Goal: Task Accomplishment & Management: Use online tool/utility

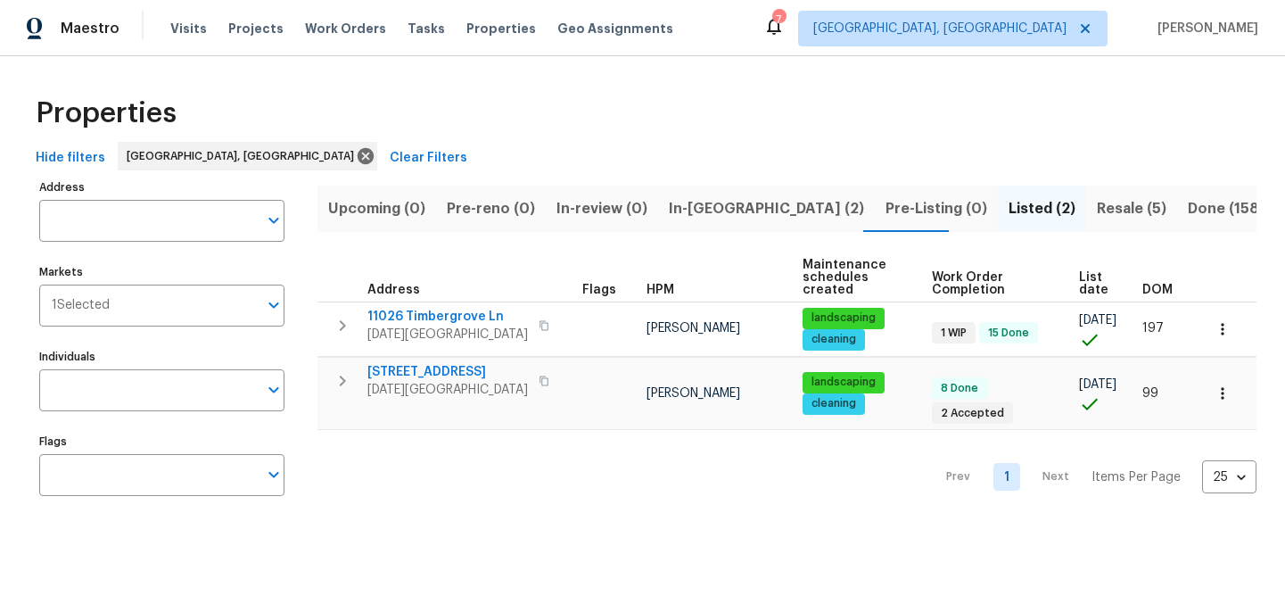
click at [1097, 209] on span "Resale (5)" at bounding box center [1132, 208] width 70 height 25
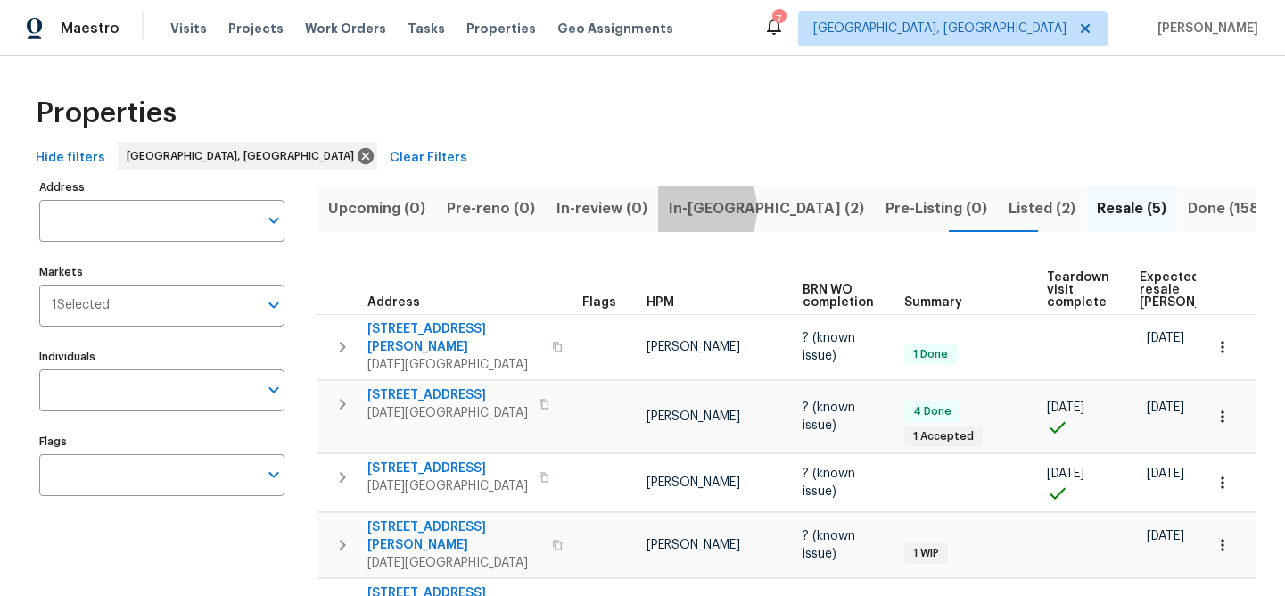
click at [682, 209] on span "In-reno (2)" at bounding box center [766, 208] width 195 height 25
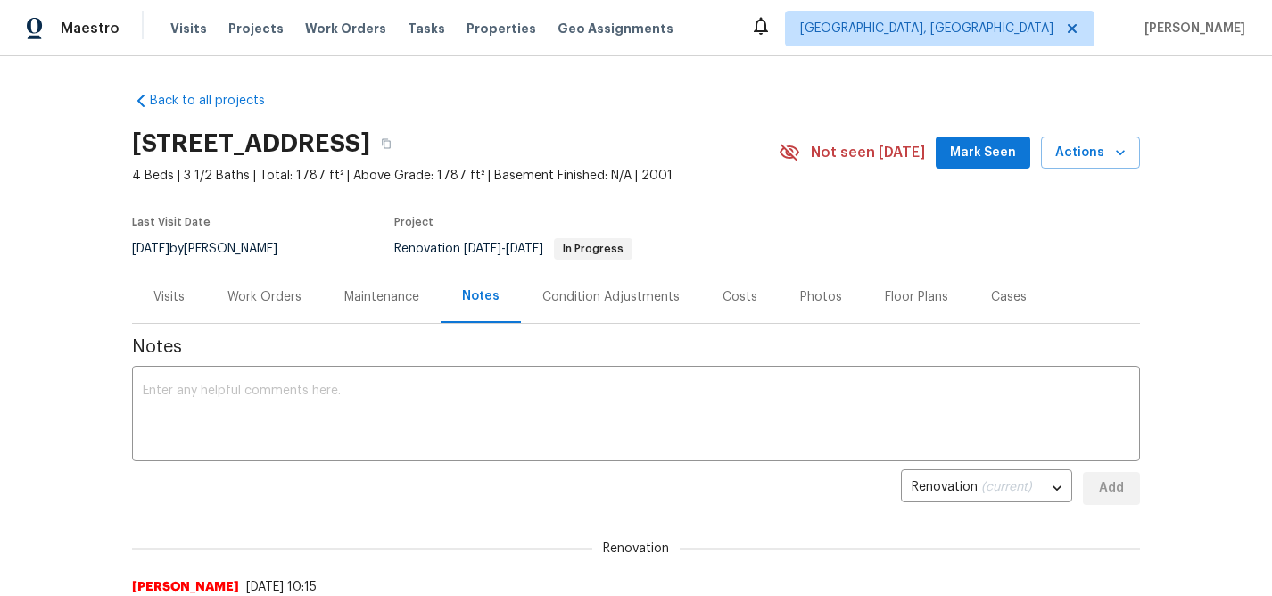
click at [266, 292] on div "Work Orders" at bounding box center [264, 297] width 74 height 18
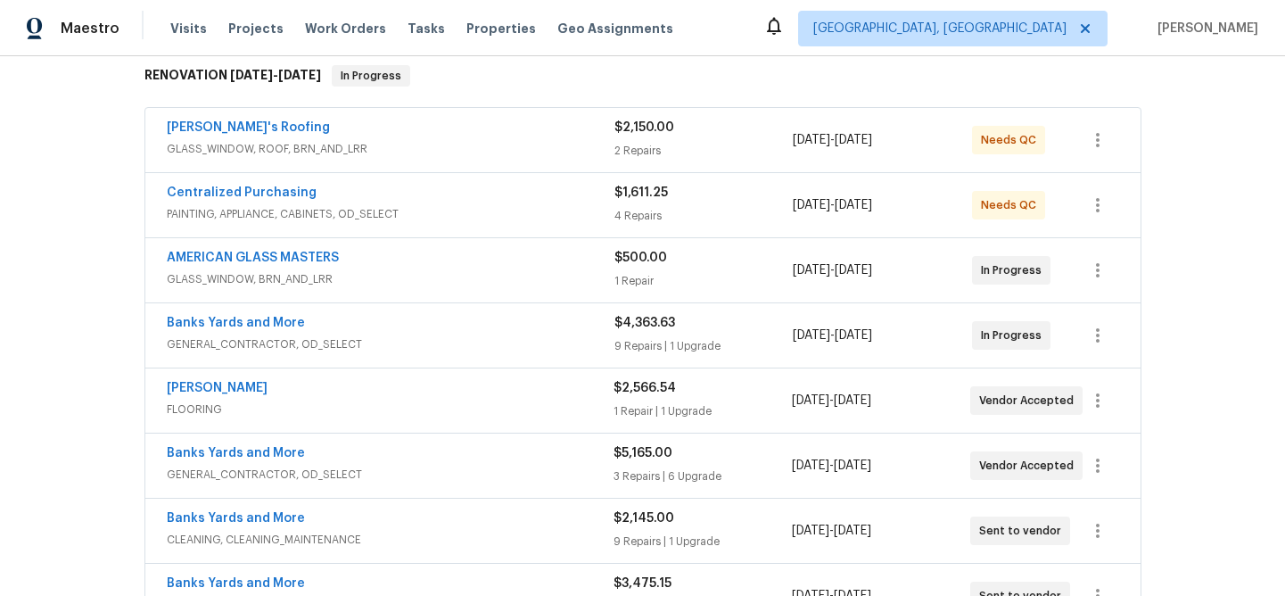
scroll to position [111, 0]
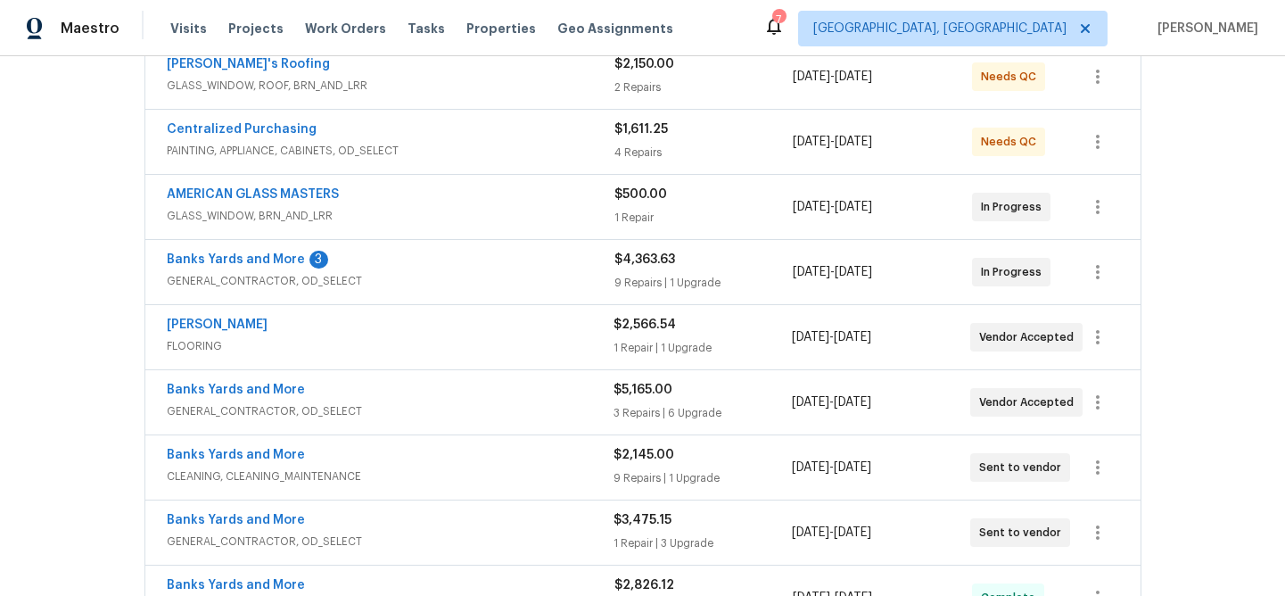
scroll to position [434, 0]
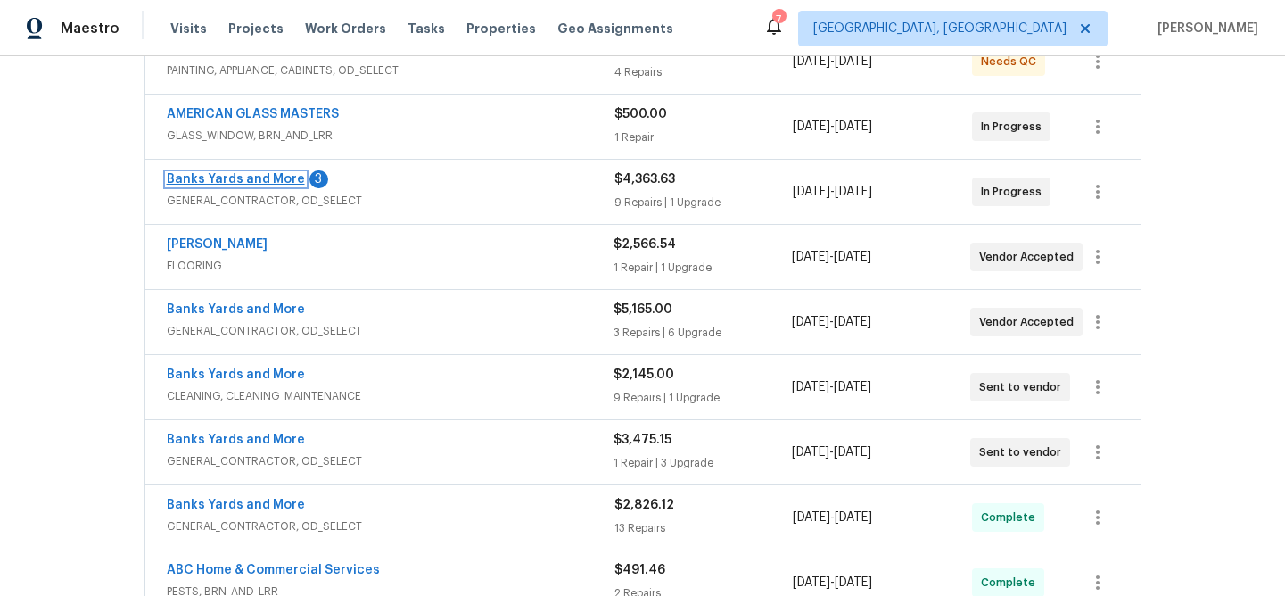
click at [235, 181] on link "Banks Yards and More" at bounding box center [236, 179] width 138 height 12
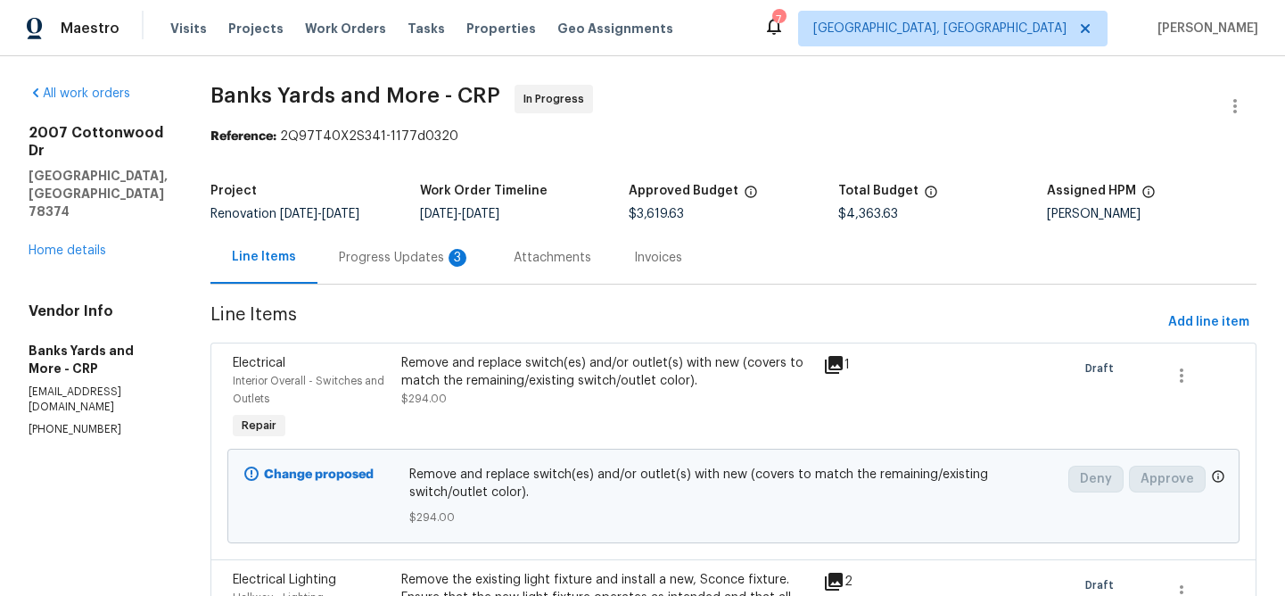
click at [426, 255] on div "Progress Updates 3" at bounding box center [405, 258] width 132 height 18
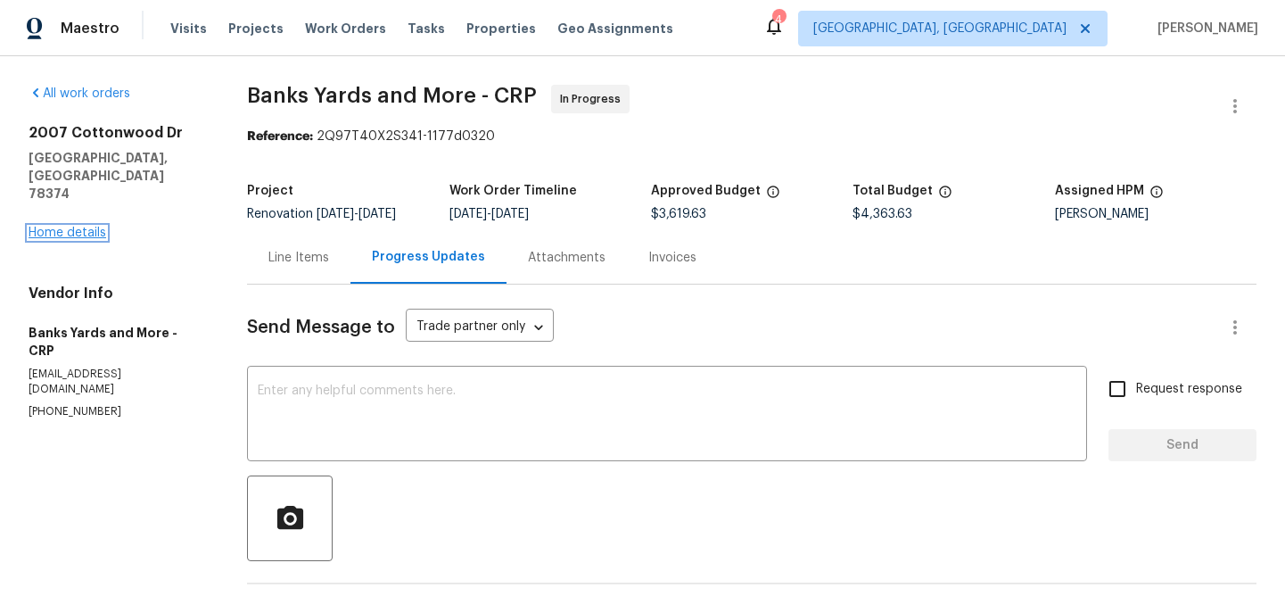
click at [76, 226] on link "Home details" at bounding box center [68, 232] width 78 height 12
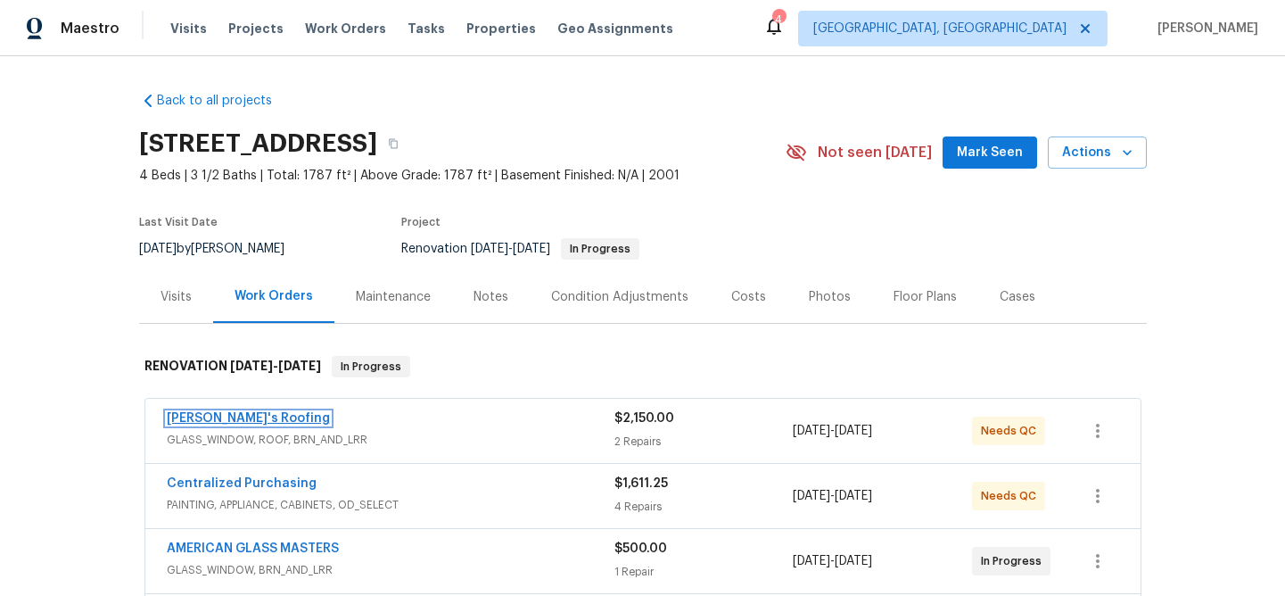
click at [247, 424] on link "Randy's Roofing" at bounding box center [248, 418] width 163 height 12
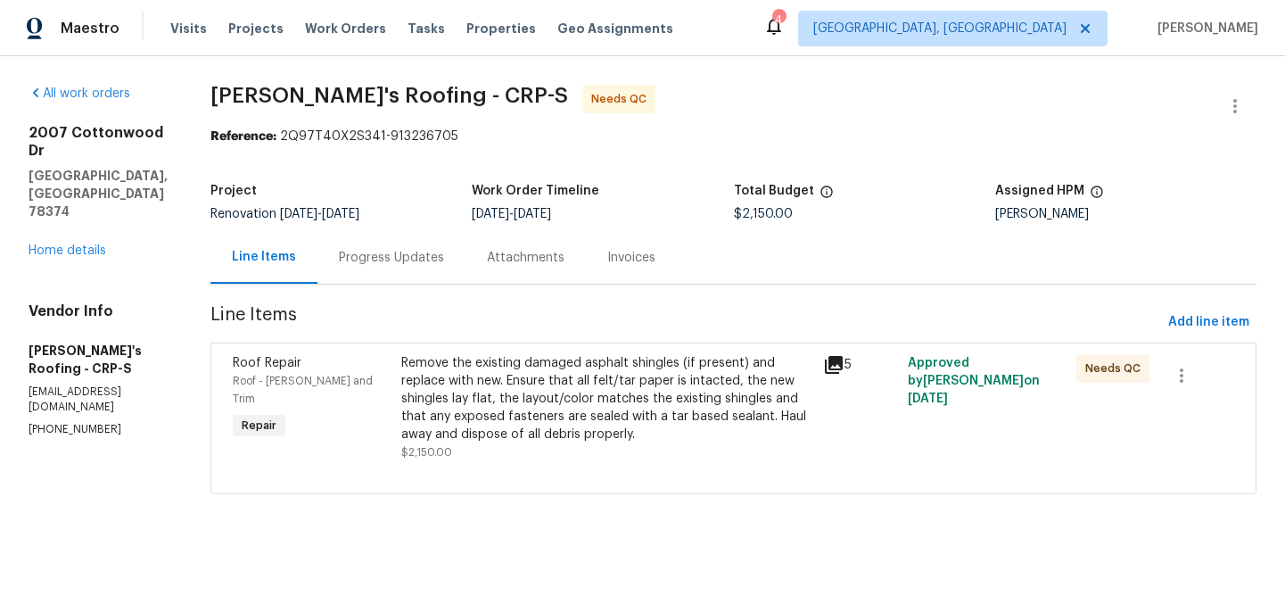
click at [581, 412] on div "Remove the existing damaged asphalt shingles (if present) and replace with new.…" at bounding box center [606, 398] width 411 height 89
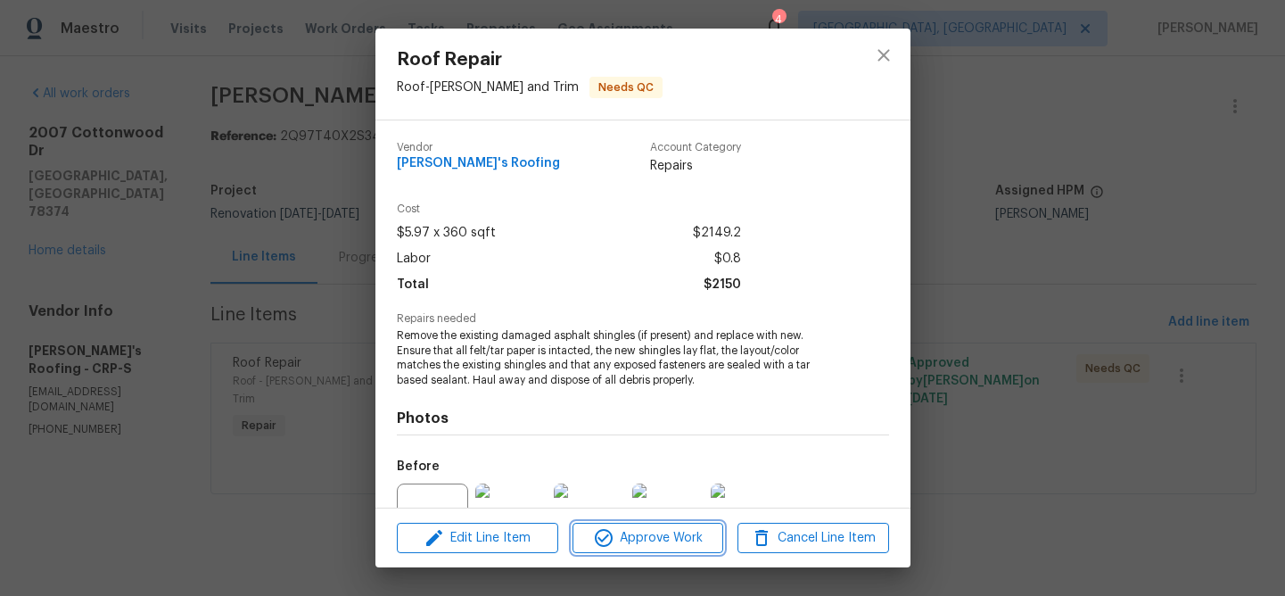
click at [676, 531] on span "Approve Work" at bounding box center [648, 538] width 140 height 22
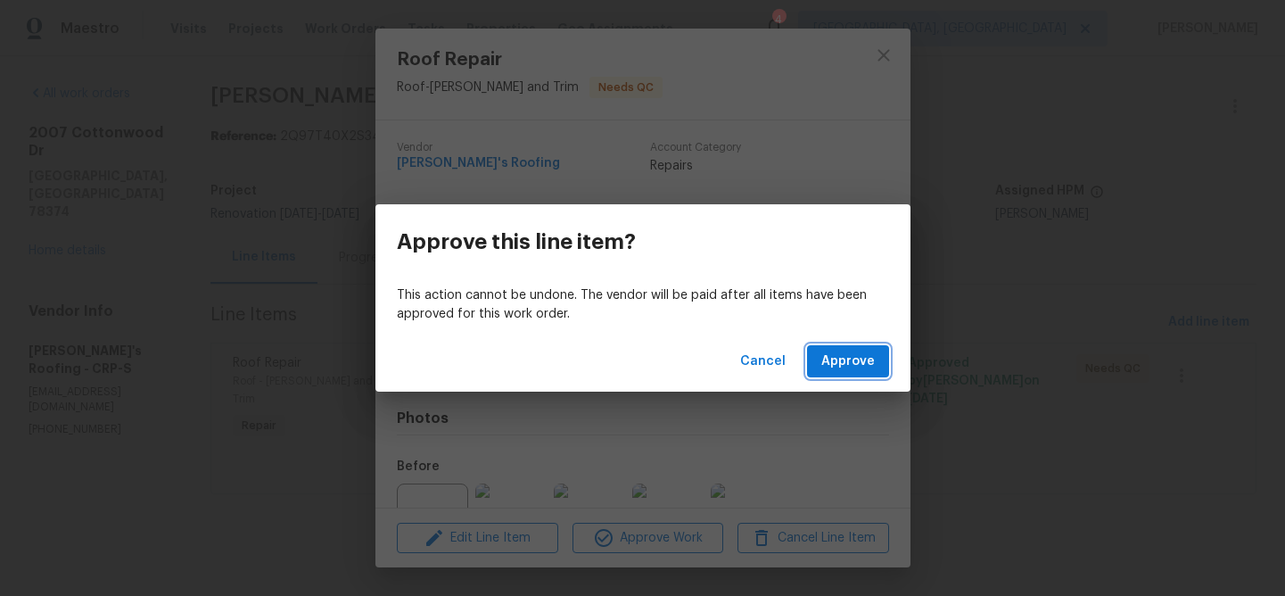
click at [856, 361] on span "Approve" at bounding box center [848, 361] width 54 height 22
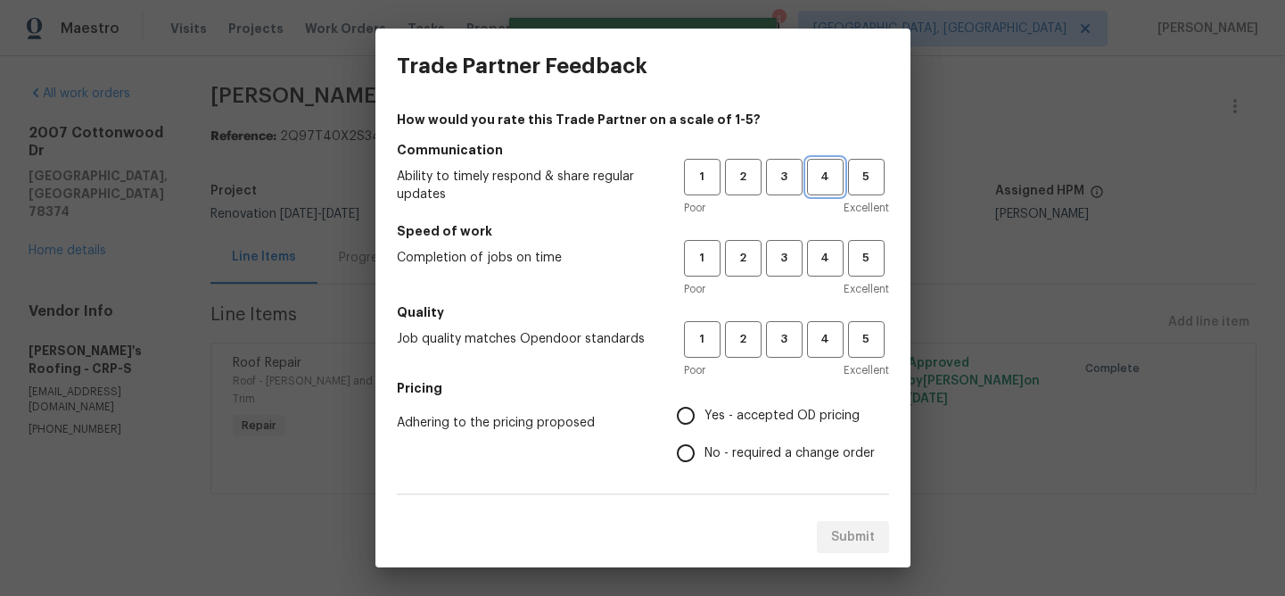
click at [818, 186] on button "4" at bounding box center [825, 177] width 37 height 37
click at [813, 265] on span "4" at bounding box center [825, 258] width 33 height 21
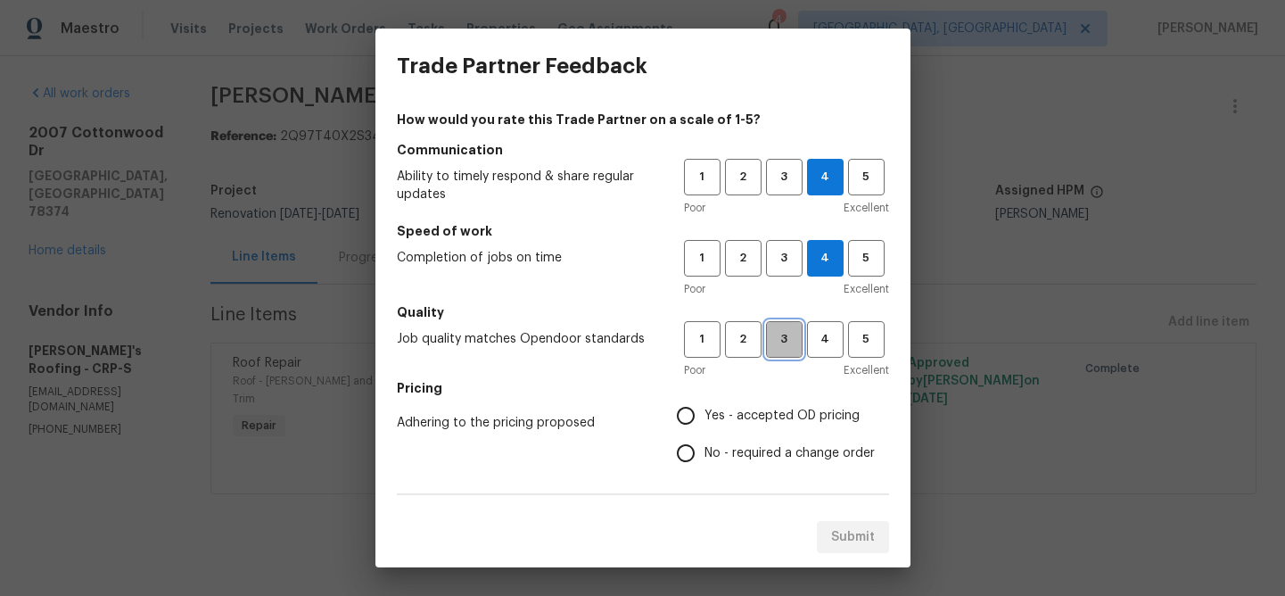
click at [783, 345] on span "3" at bounding box center [784, 339] width 33 height 21
click at [686, 451] on input "No - required a change order" at bounding box center [685, 452] width 37 height 37
radio input "true"
click at [864, 539] on div "Submit" at bounding box center [642, 537] width 535 height 62
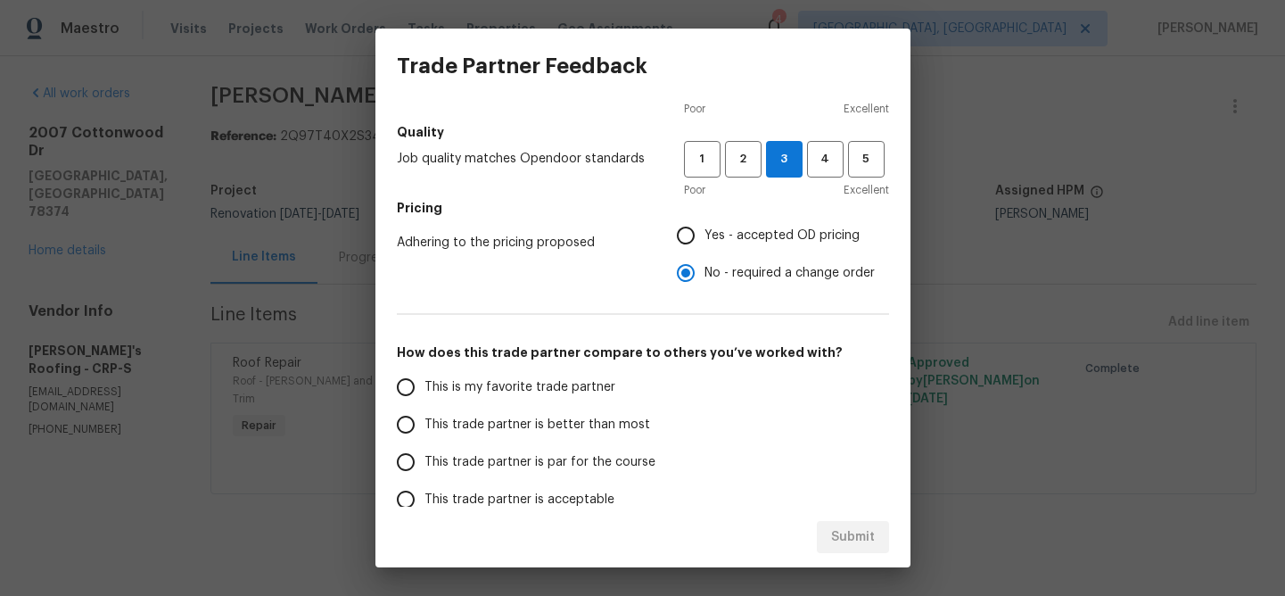
scroll to position [194, 0]
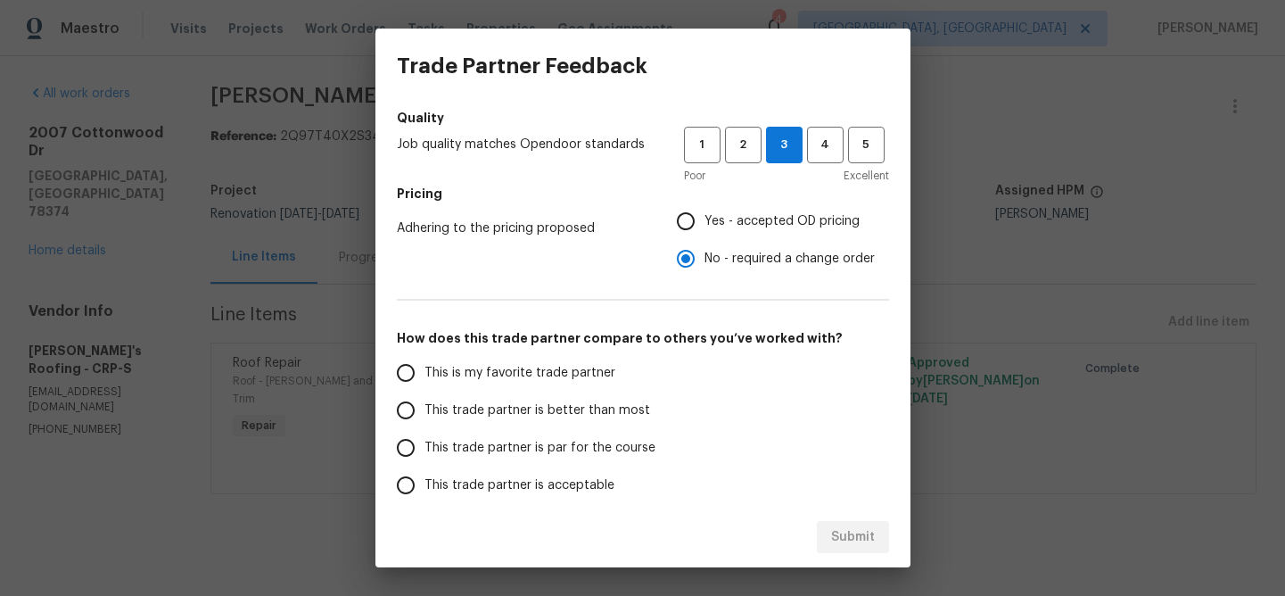
click at [546, 409] on span "This trade partner is better than most" at bounding box center [537, 410] width 226 height 19
click at [424, 409] on input "This trade partner is better than most" at bounding box center [405, 409] width 37 height 37
click at [860, 523] on button "Submit" at bounding box center [853, 537] width 72 height 33
radio input "true"
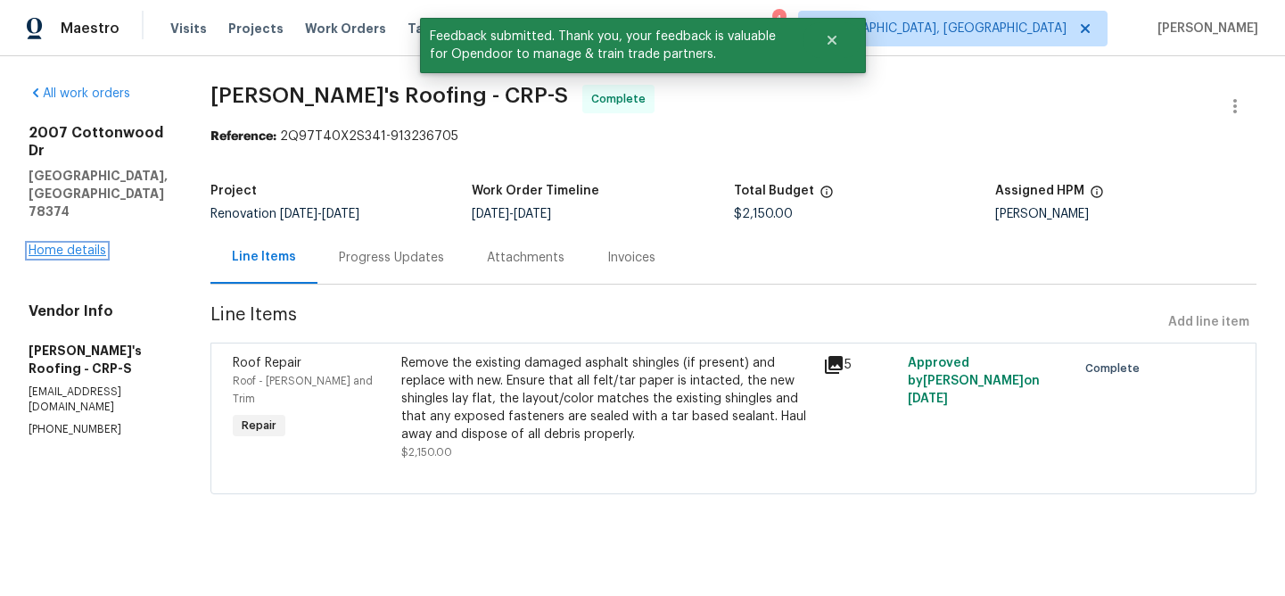
click at [46, 244] on link "Home details" at bounding box center [68, 250] width 78 height 12
